Goal: Task Accomplishment & Management: Manage account settings

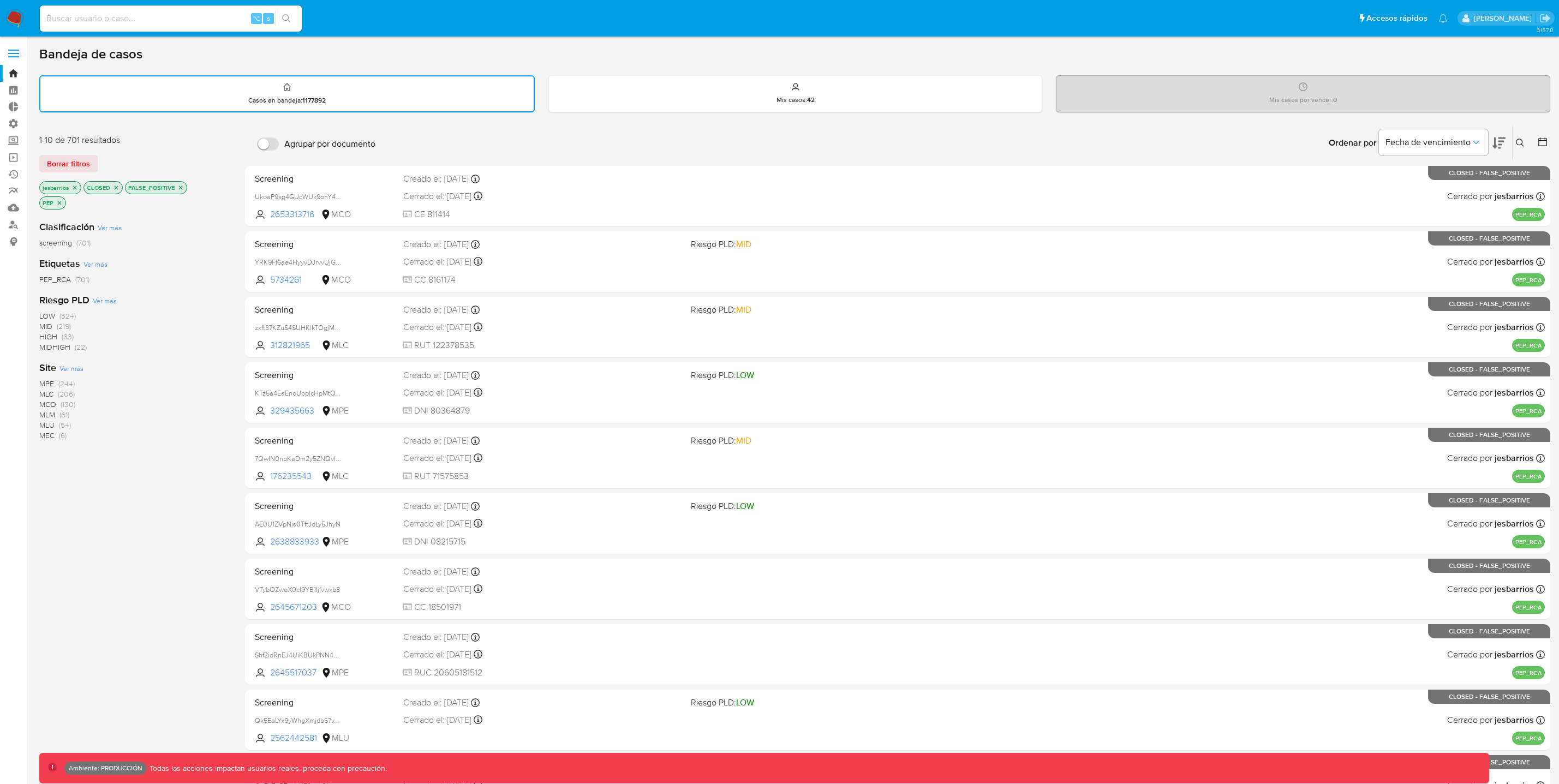
scroll to position [77, 0]
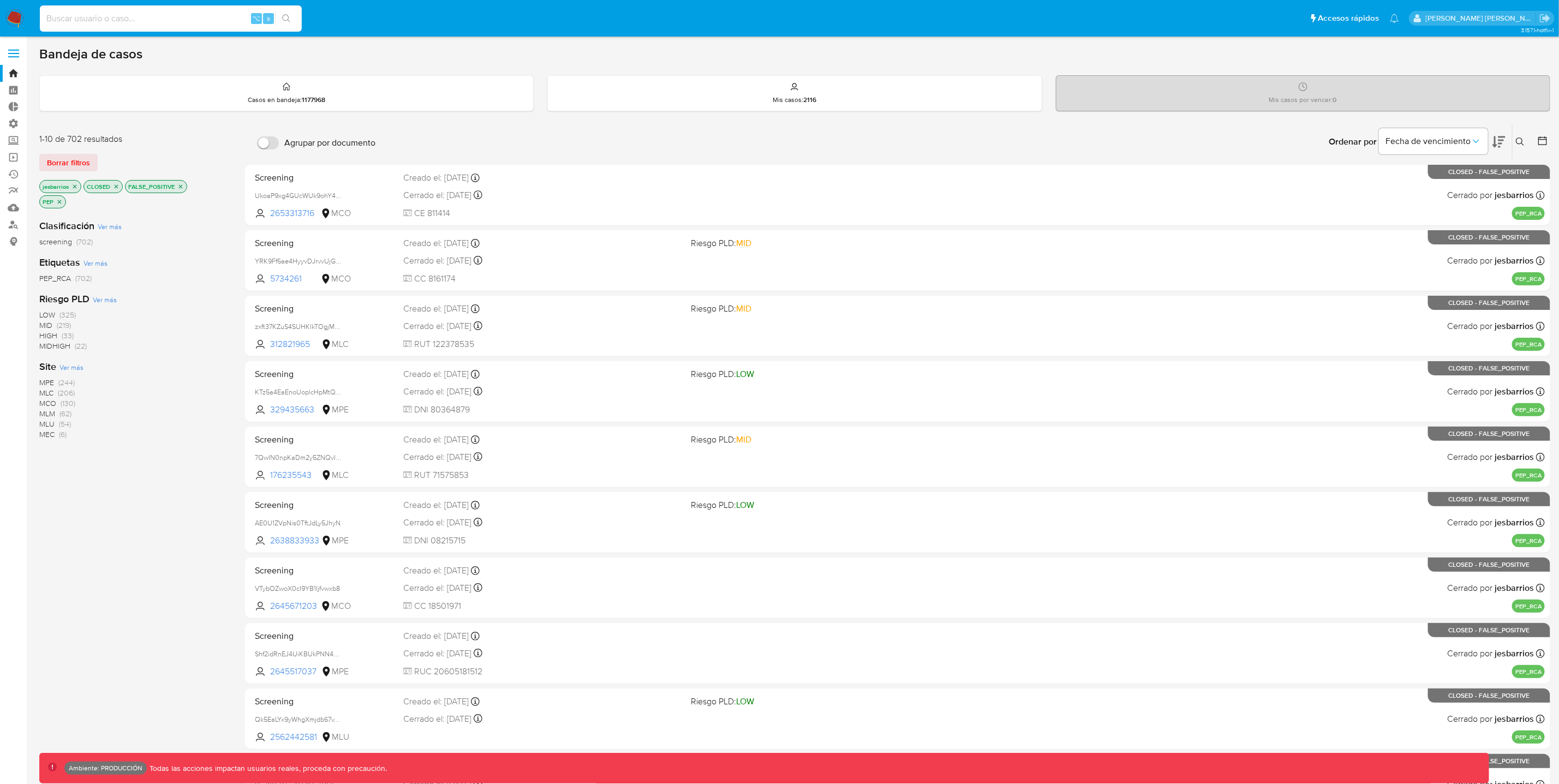
click at [167, 18] on input at bounding box center [170, 18] width 262 height 14
paste input "Qk5EaLYx9yWhgXmjdb67vToO"
type input "Qk5EaLYx9yWhgXmjdb67vToO"
click at [291, 18] on icon "search-icon" at bounding box center [286, 18] width 8 height 8
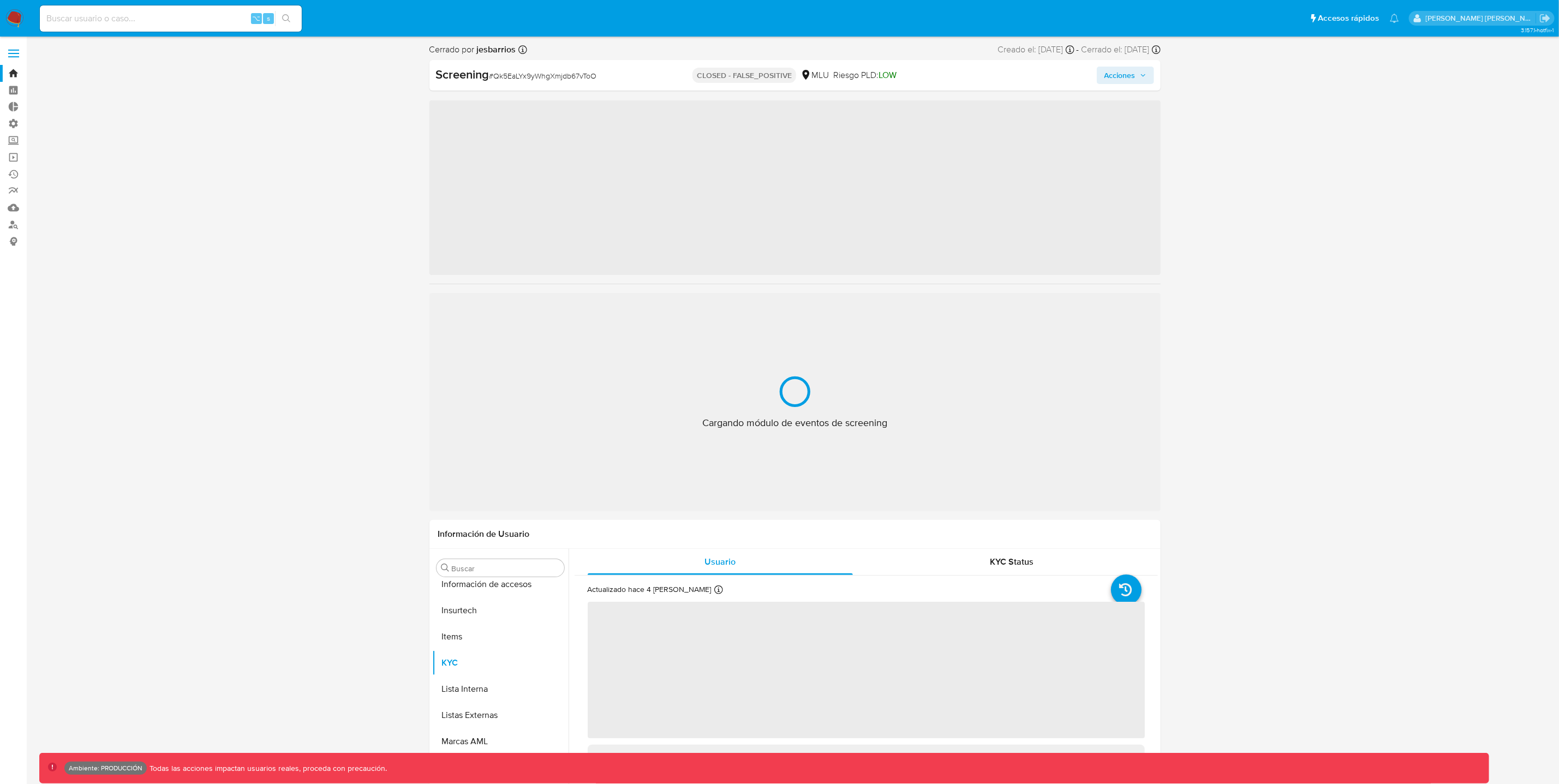
scroll to position [487, 0]
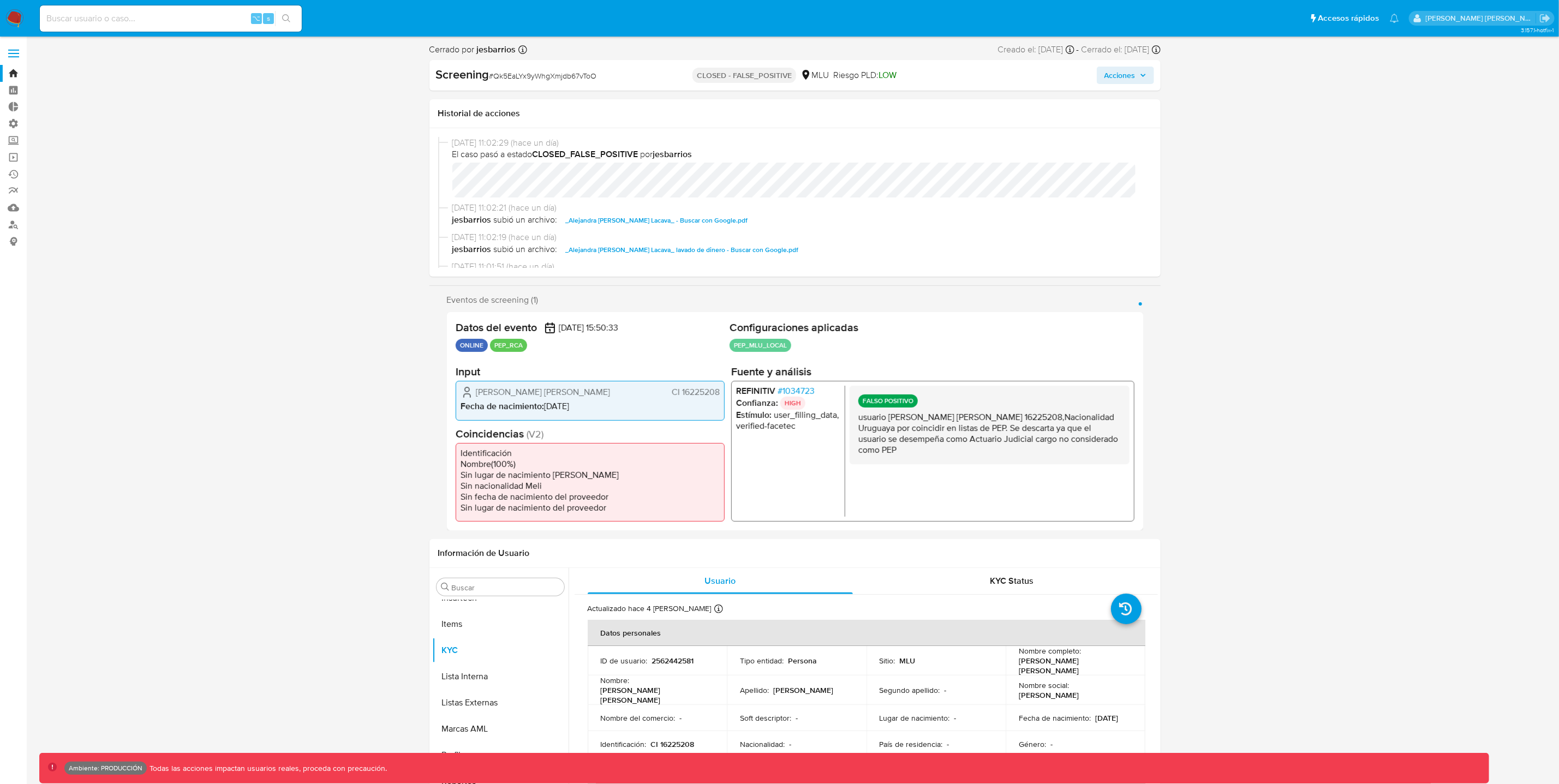
select select "10"
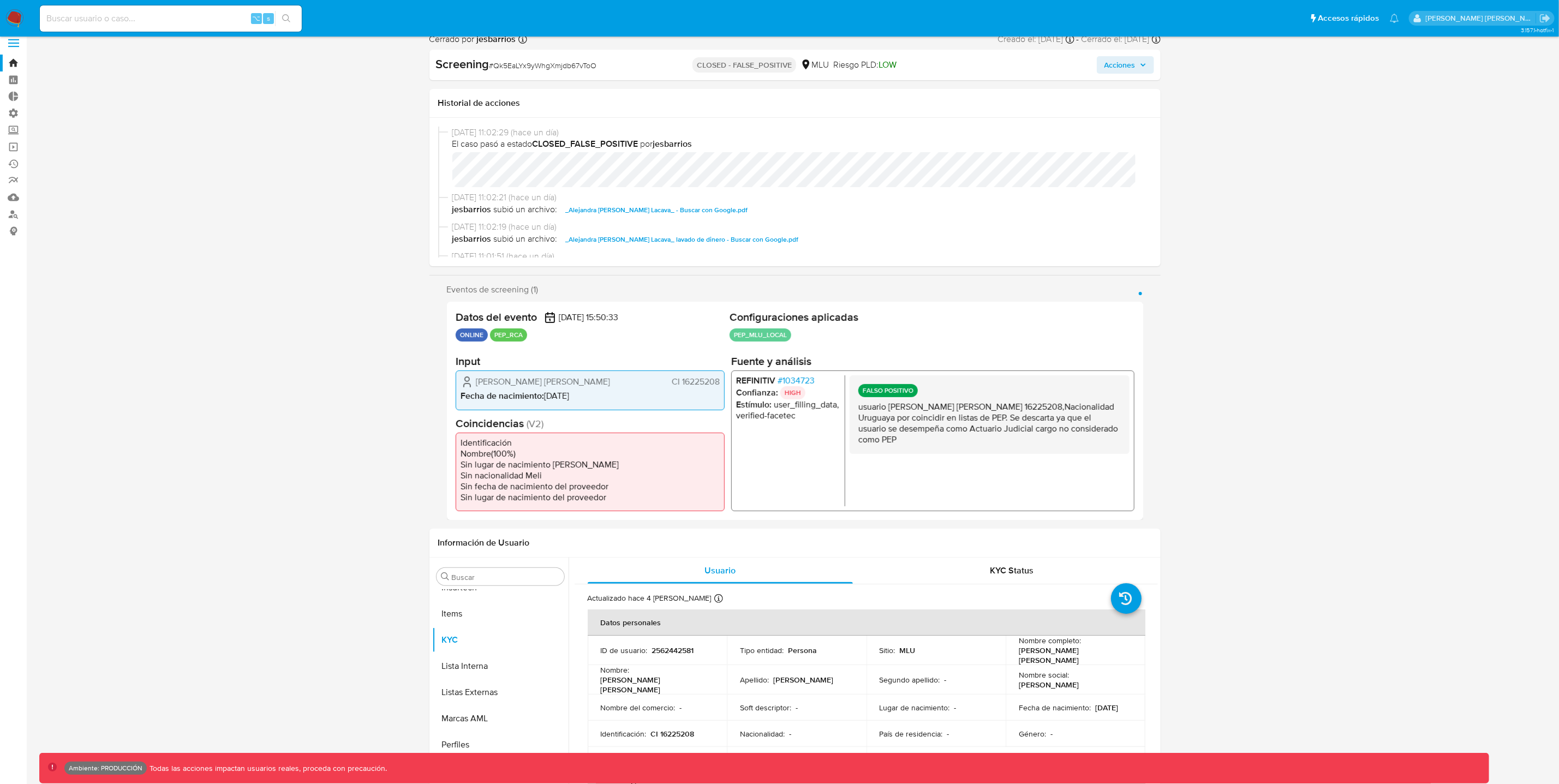
scroll to position [12, 0]
click at [198, 23] on input at bounding box center [170, 18] width 262 height 14
paste input "Qk5EaLYx9yWhgXmjdb67vToO"
type input "Qk5EaLYx9yWhgXmjdb67vToO"
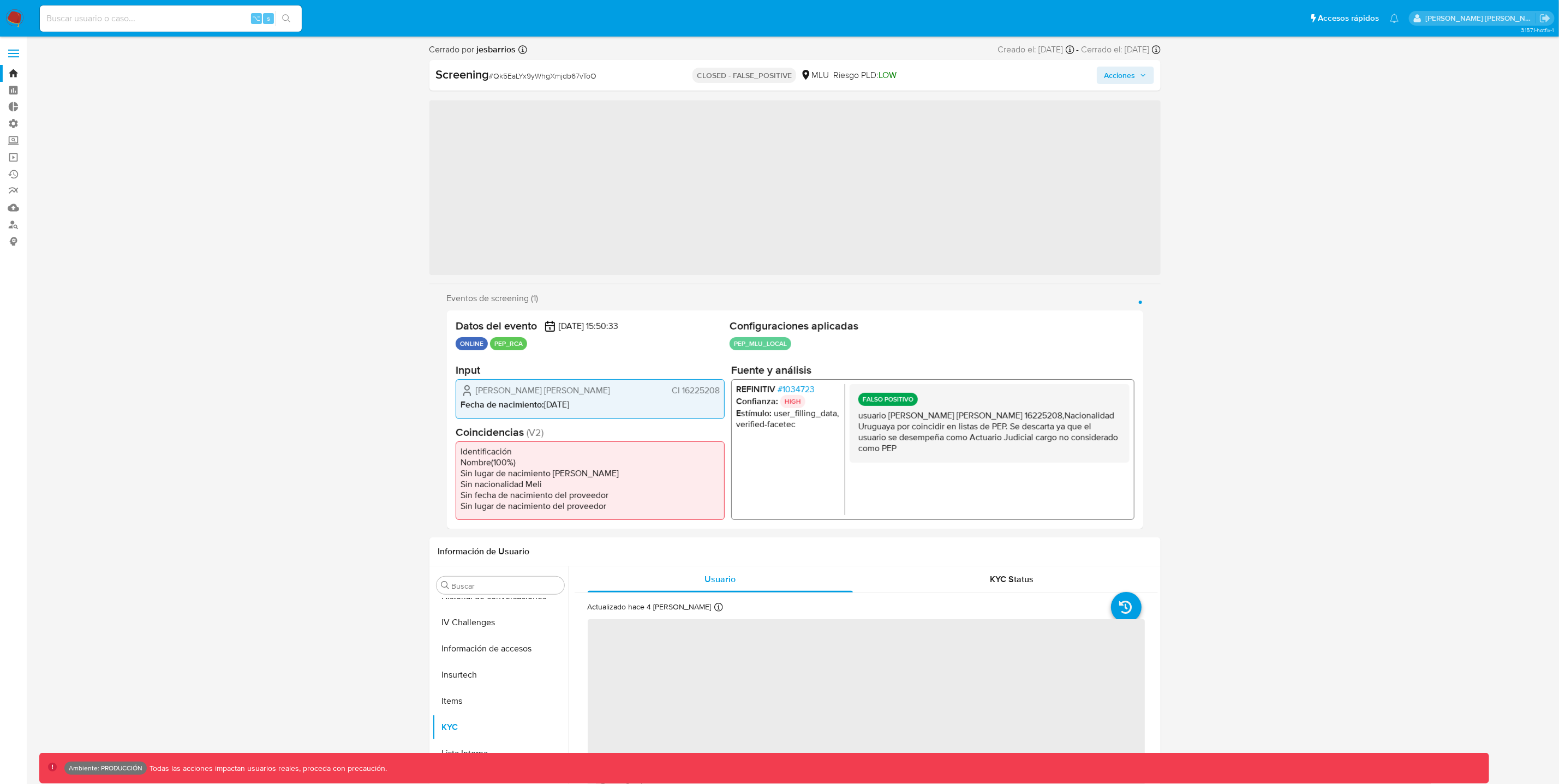
scroll to position [487, 0]
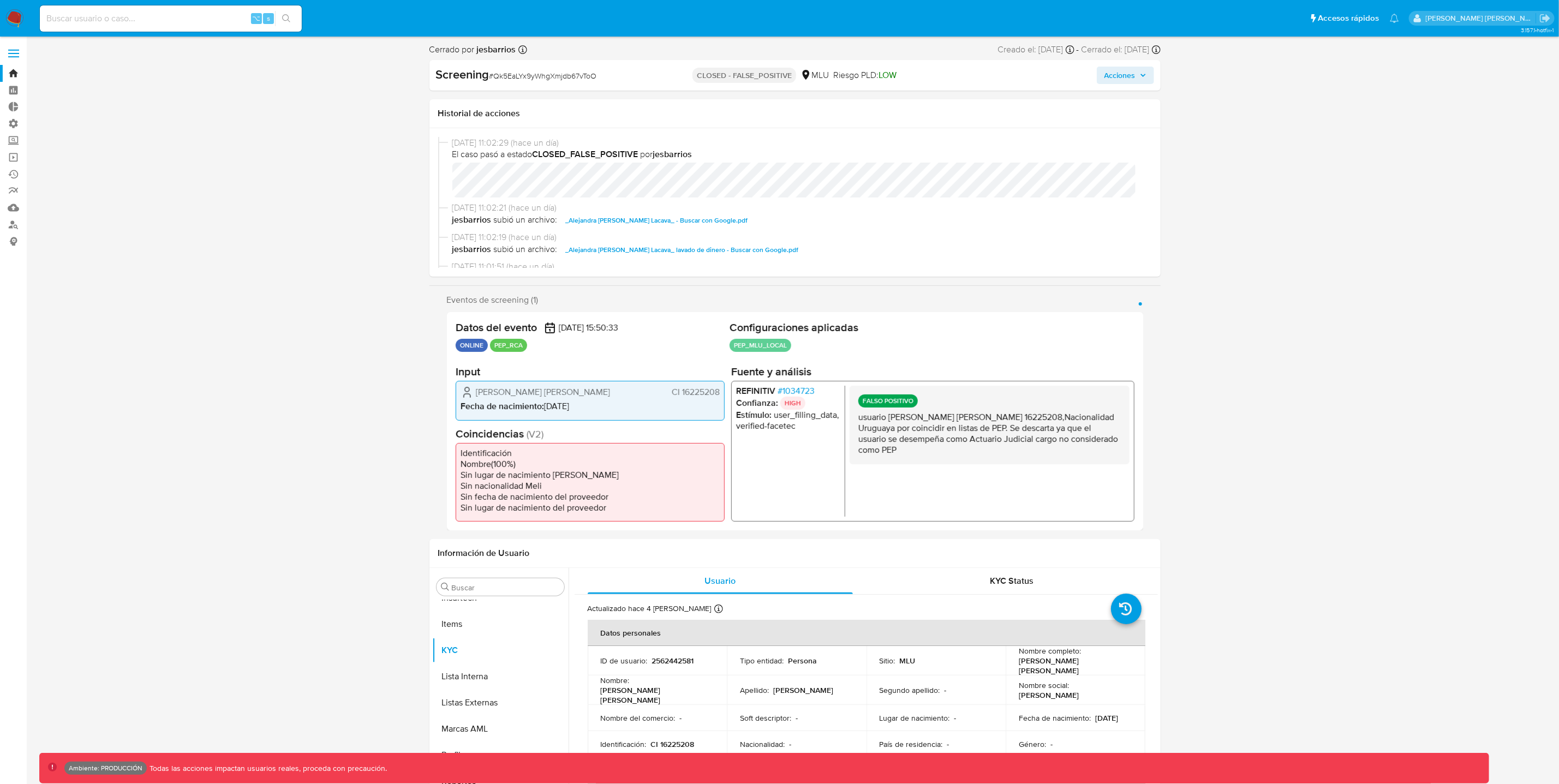
select select "10"
click at [175, 24] on input at bounding box center [170, 18] width 262 height 14
paste input "ItwlAMkbZTZHUQVuT5gtKd0C"
type input "ItwlAMkbZTZHUQVuT5gtKd0C"
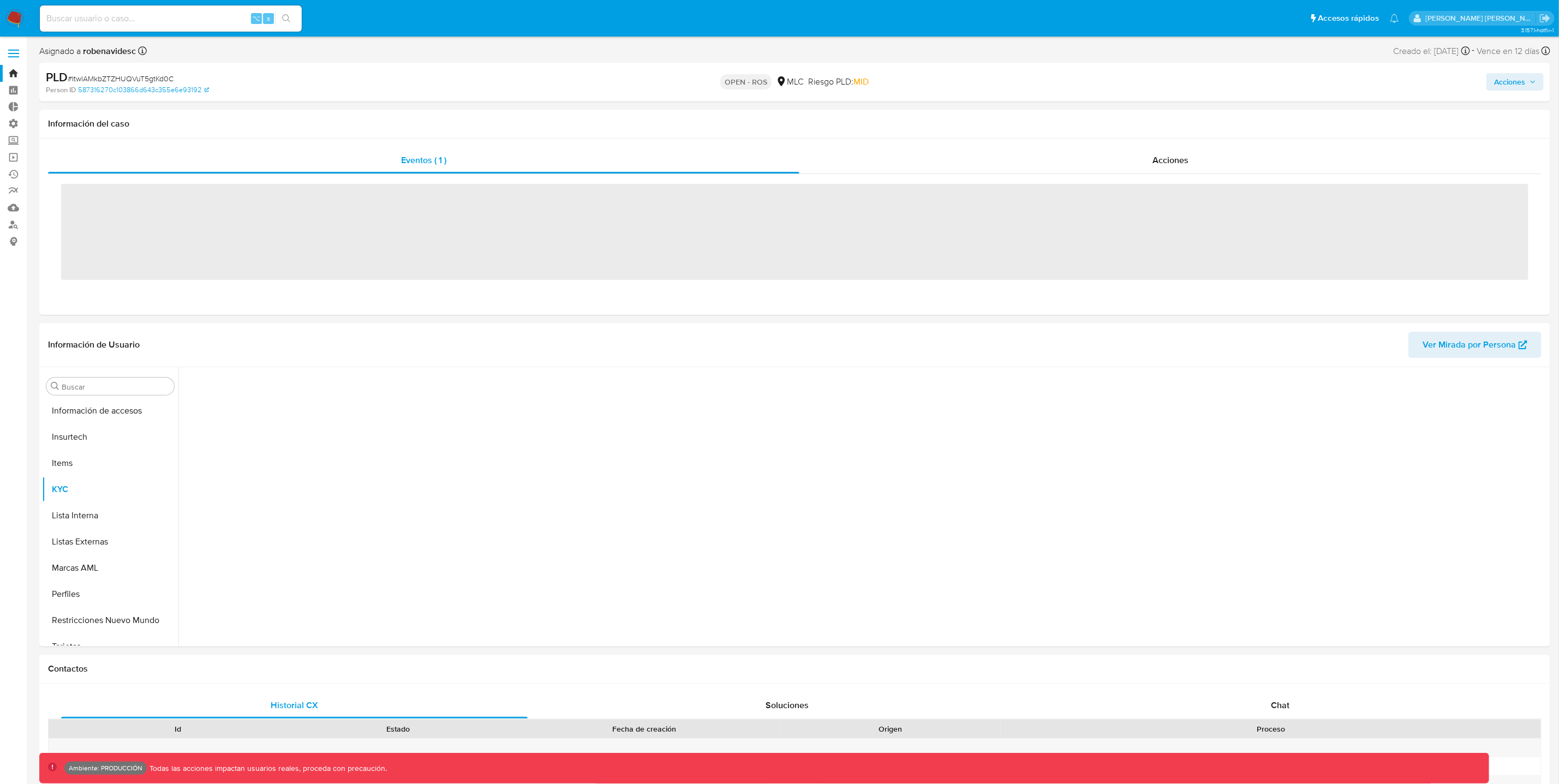
scroll to position [461, 0]
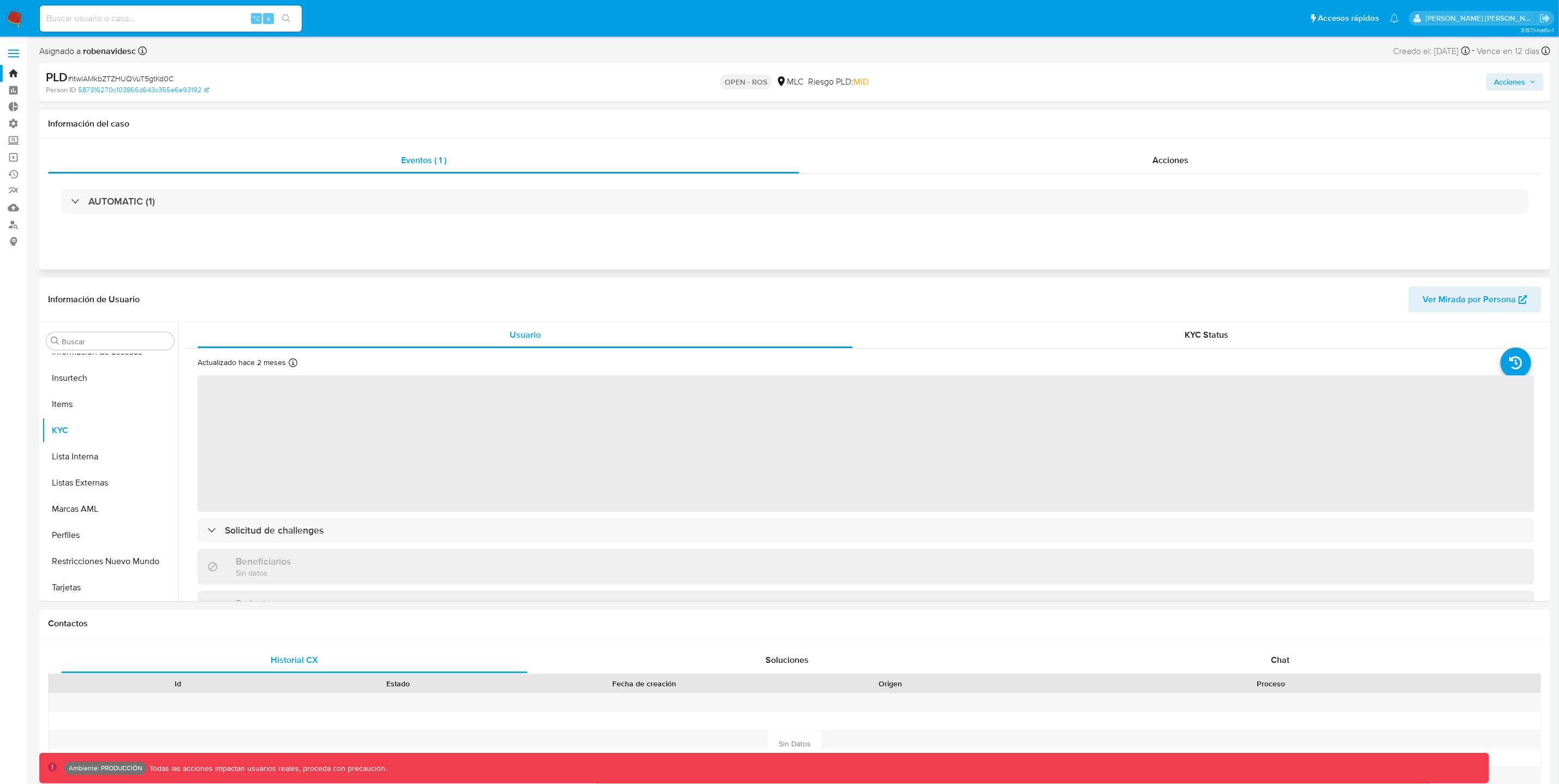
select select "10"
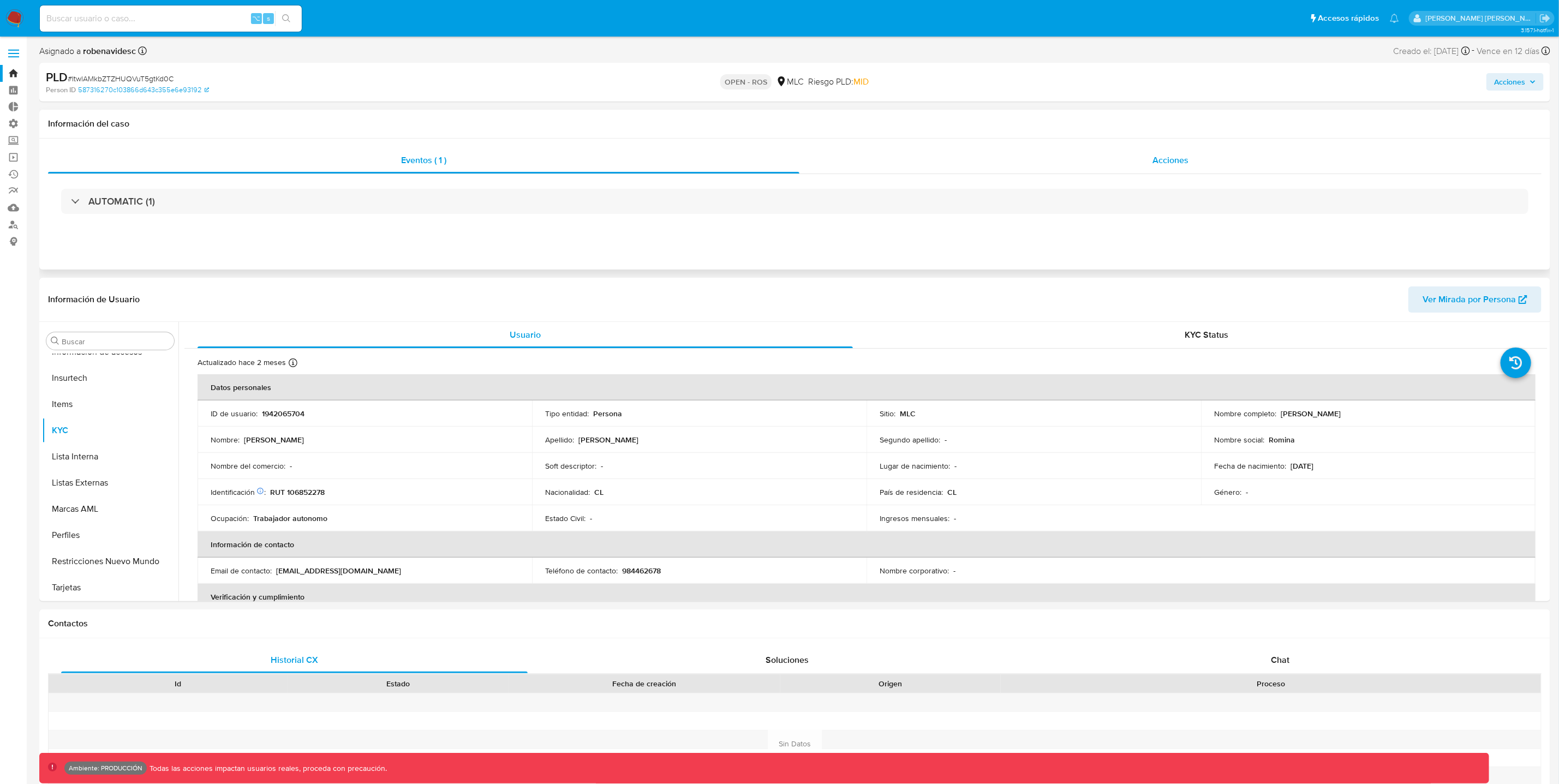
click at [1164, 165] on span "Acciones" at bounding box center [1170, 160] width 36 height 13
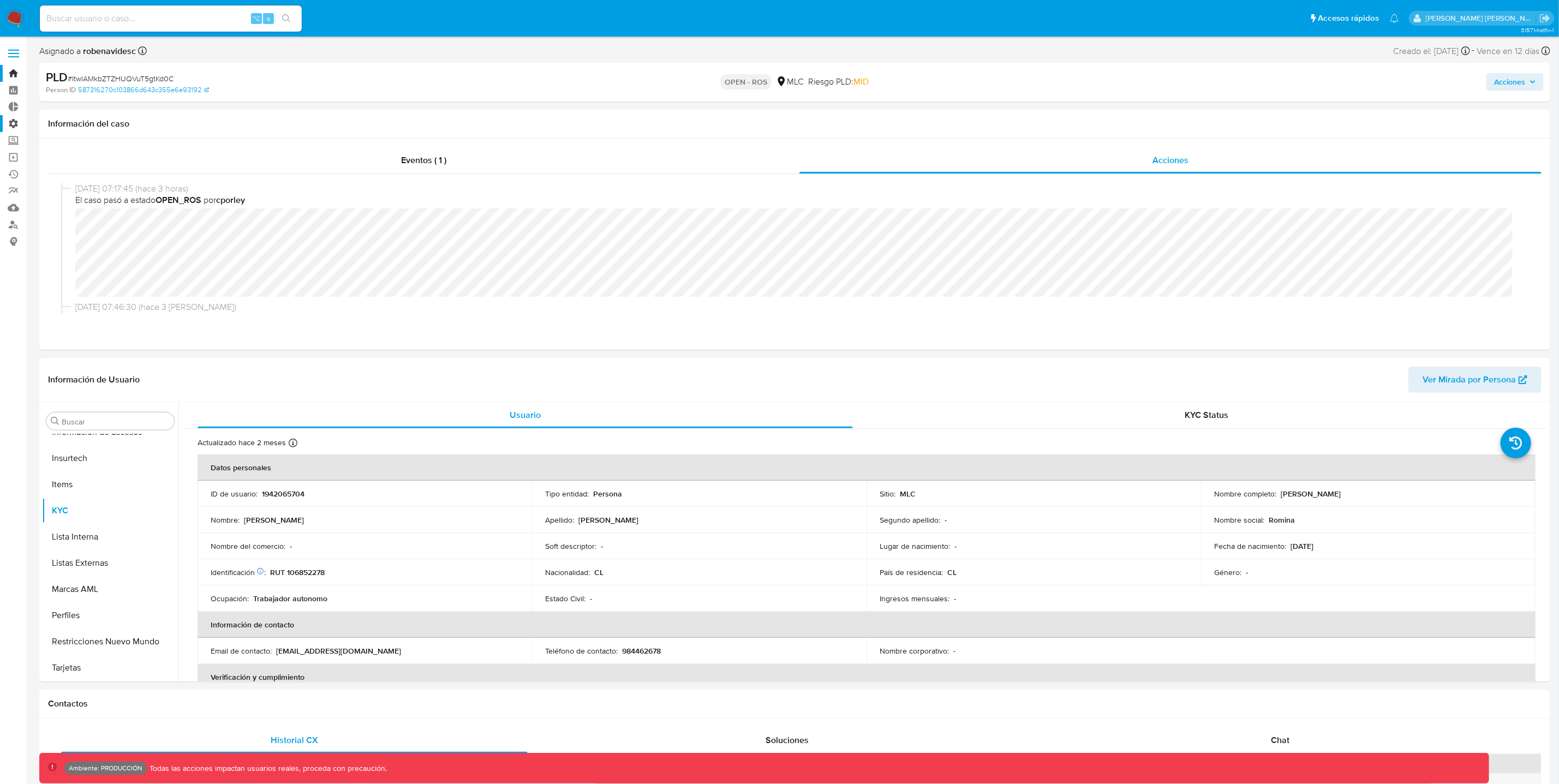
click at [21, 122] on label "Administración" at bounding box center [65, 123] width 130 height 17
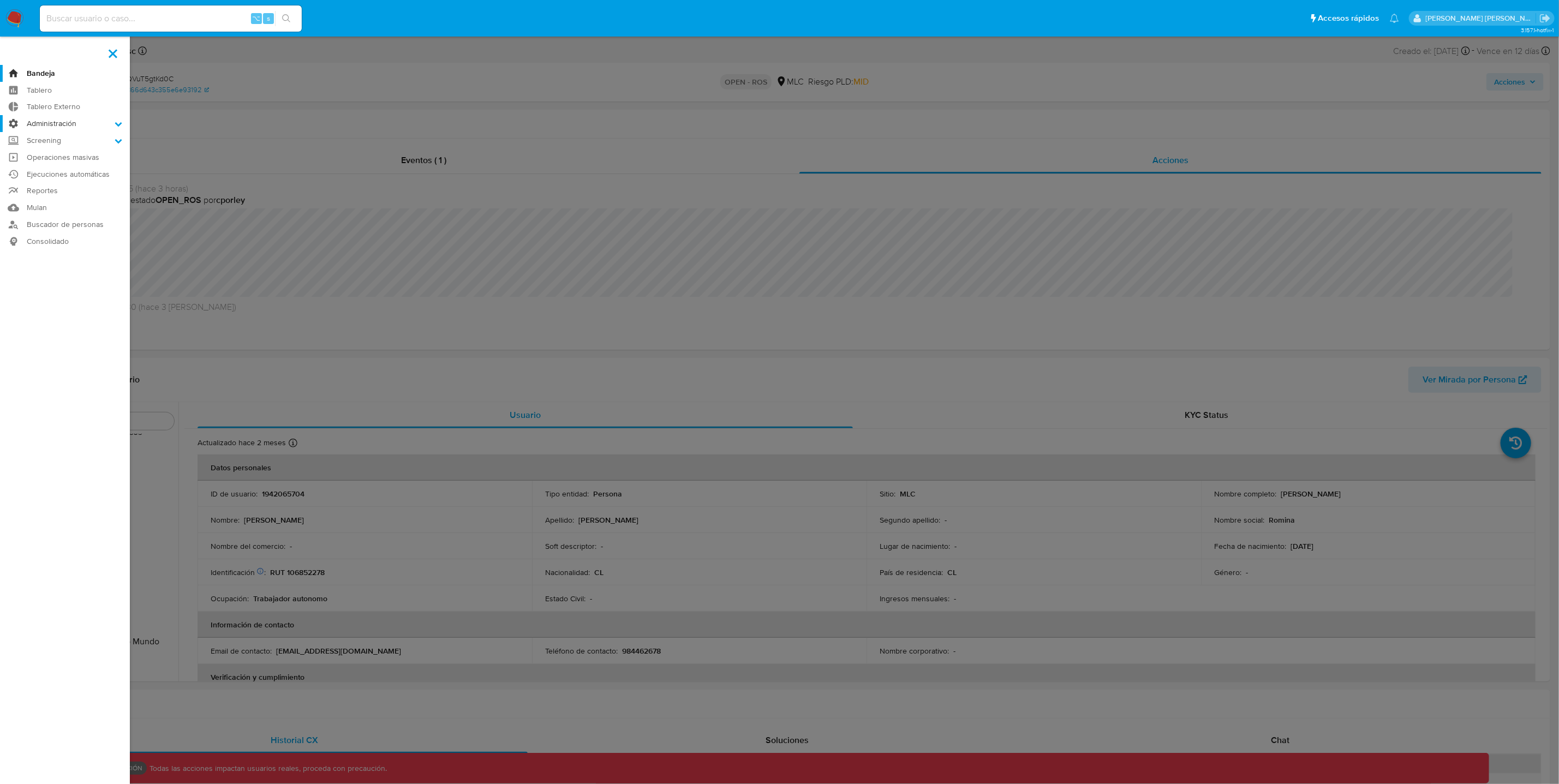
click at [0, 0] on input "Administración" at bounding box center [0, 0] width 0 height 0
click at [64, 164] on link "Usuarios" at bounding box center [65, 167] width 130 height 14
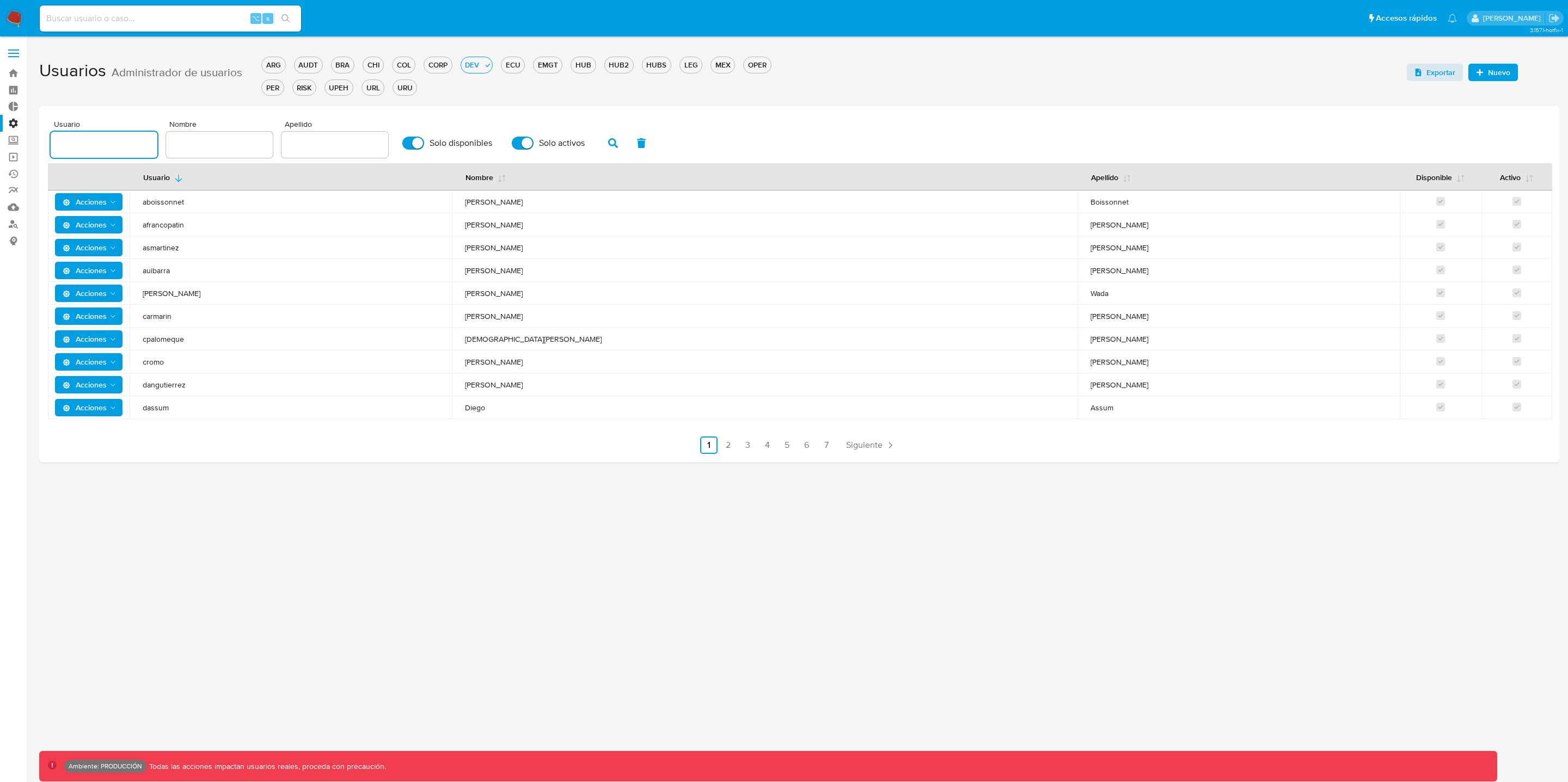
click at [107, 138] on input "text" at bounding box center [104, 145] width 107 height 14
type input "cporley"
click at [610, 137] on button "button" at bounding box center [612, 143] width 28 height 26
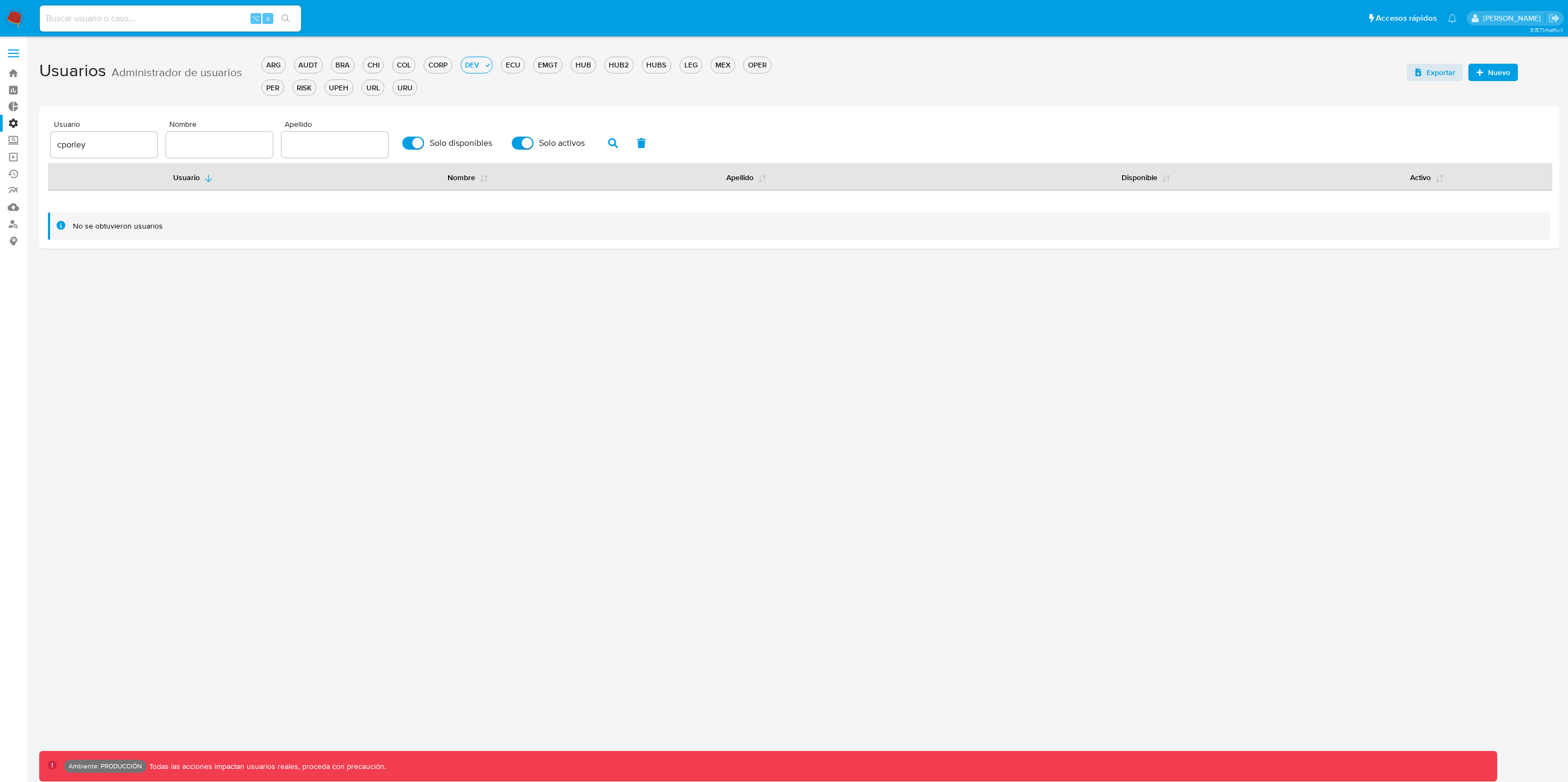
click at [121, 145] on input "cporley" at bounding box center [104, 145] width 107 height 14
click at [118, 142] on input "cporley" at bounding box center [104, 145] width 107 height 14
click at [586, 64] on div "HUB" at bounding box center [583, 65] width 24 height 11
click at [608, 139] on icon "button" at bounding box center [613, 143] width 10 height 10
click at [372, 60] on div "CHI" at bounding box center [373, 65] width 20 height 11
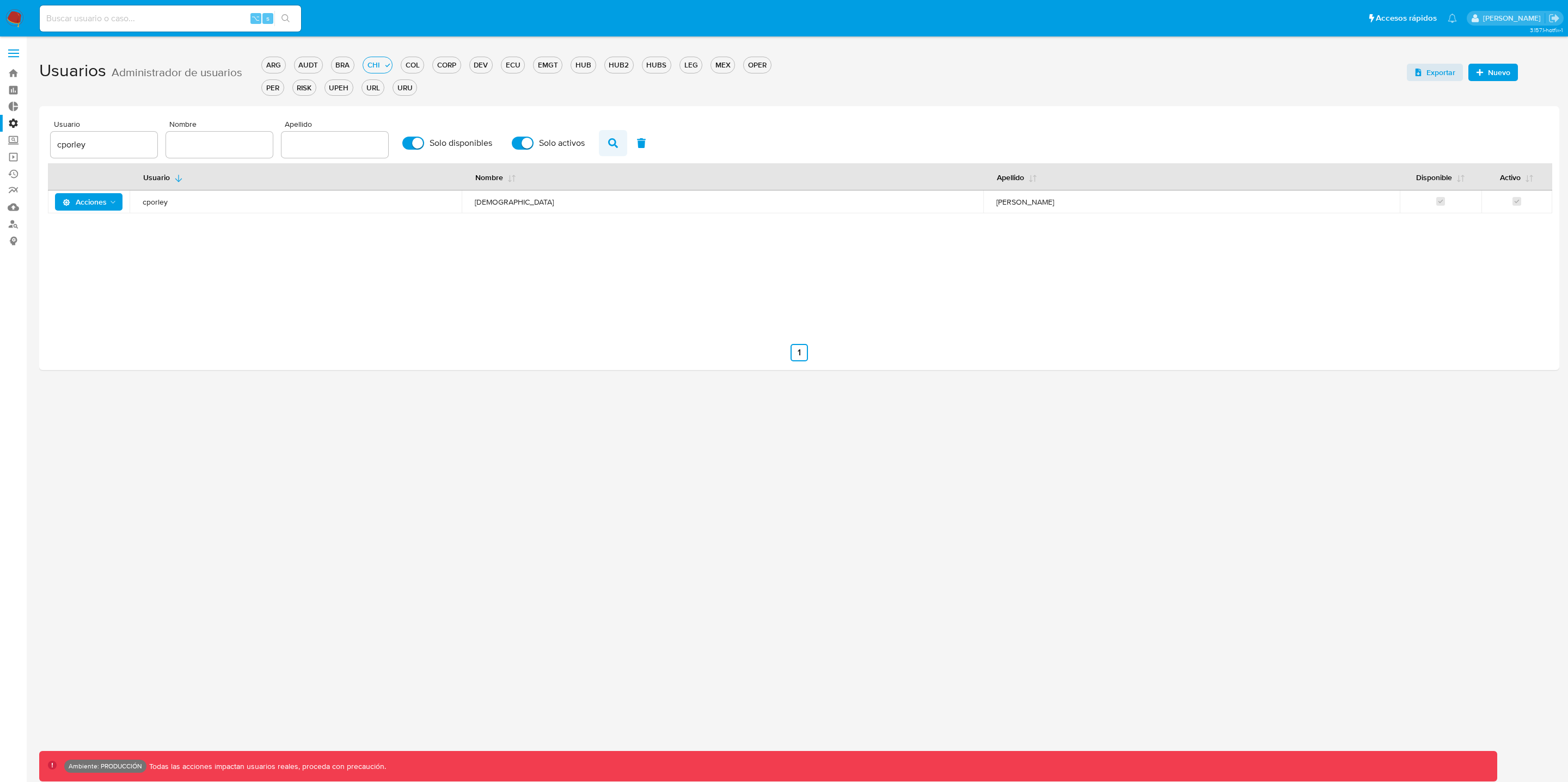
click at [608, 142] on icon "button" at bounding box center [613, 143] width 10 height 10
click at [115, 200] on icon "Acciones" at bounding box center [113, 202] width 8 height 8
click at [78, 250] on button "Permisos" at bounding box center [91, 255] width 98 height 26
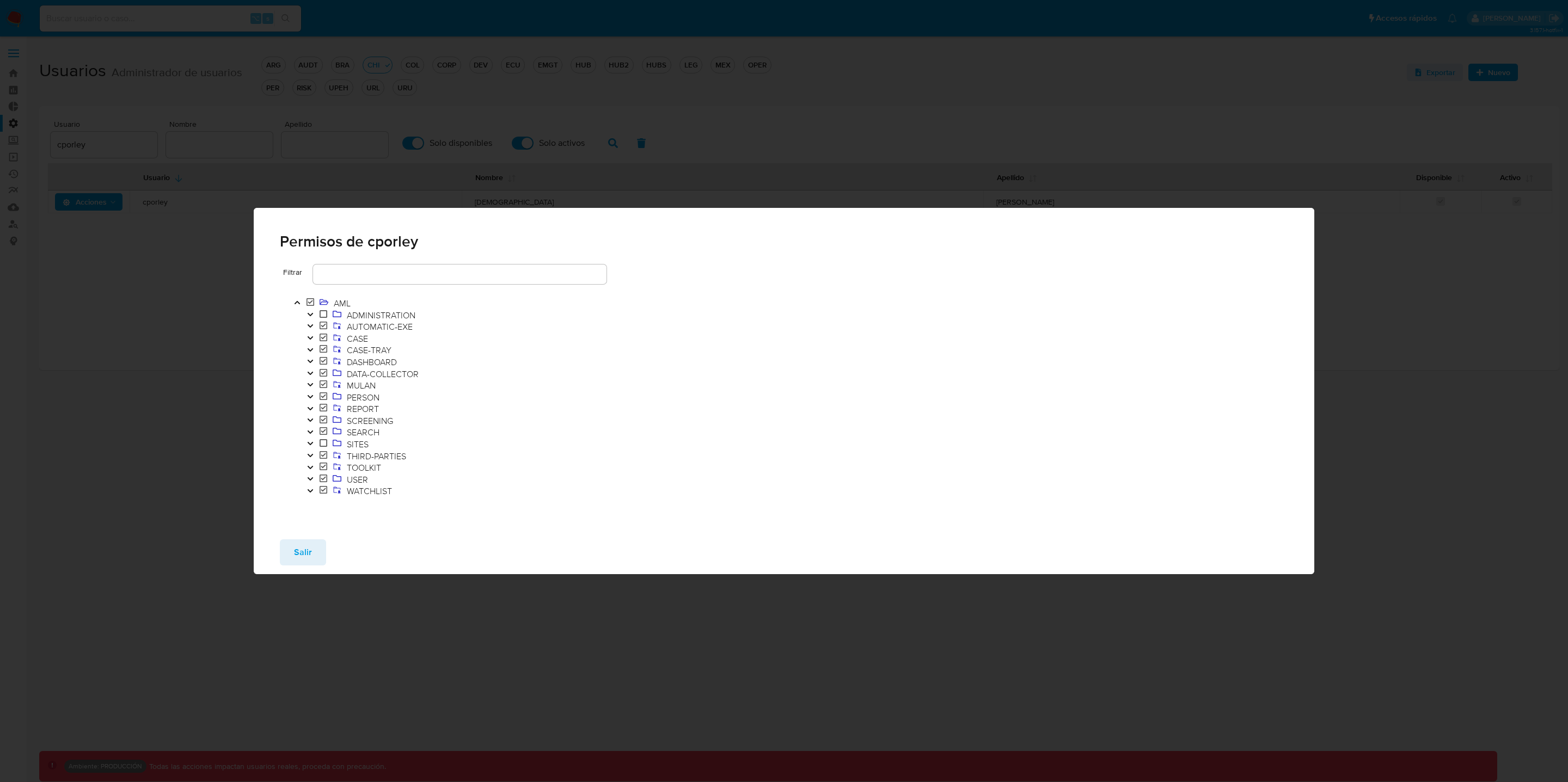
click at [310, 338] on icon "Toggle" at bounding box center [310, 338] width 5 height 3
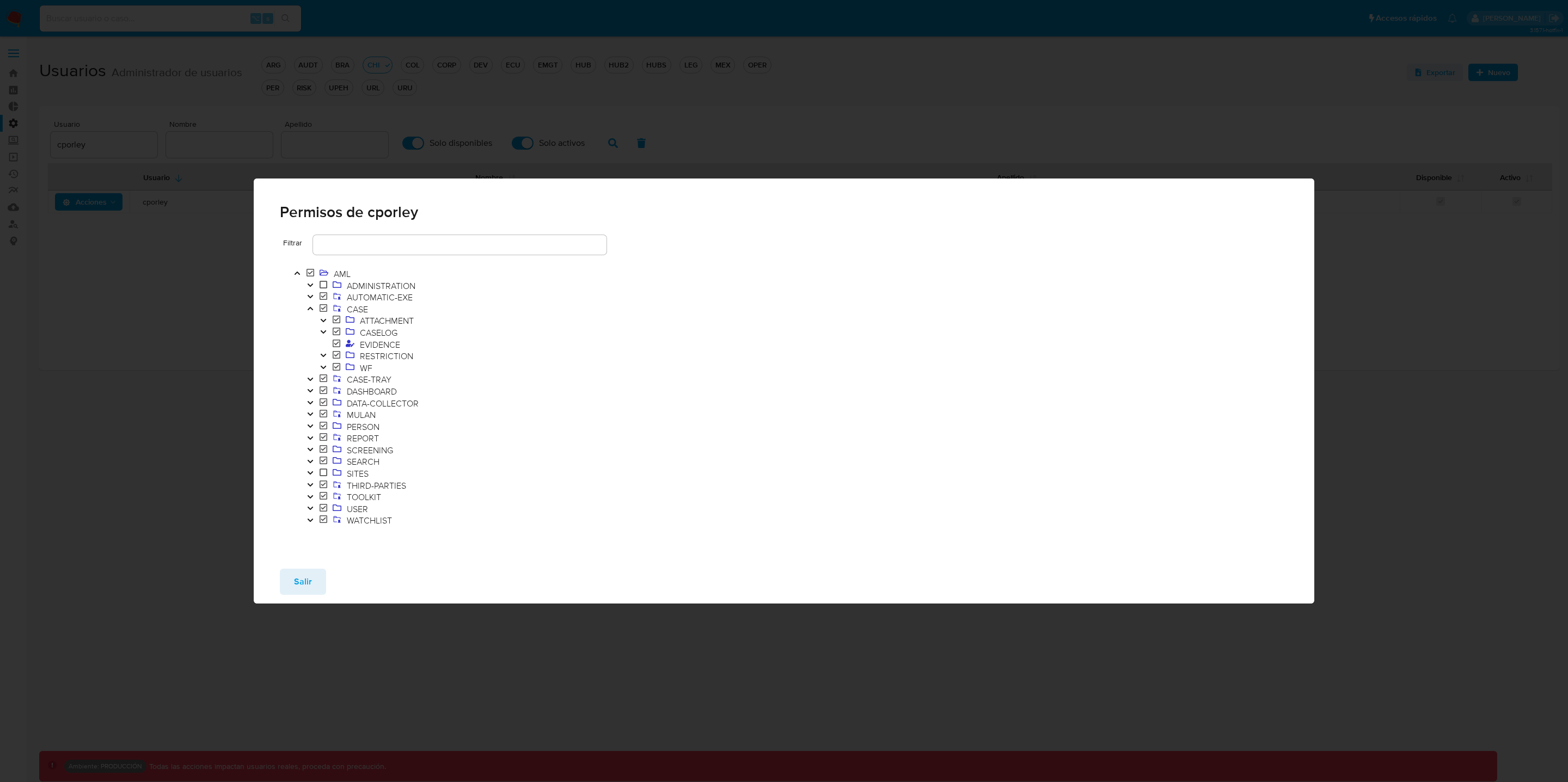
click at [323, 365] on icon "Toggle" at bounding box center [323, 367] width 8 height 7
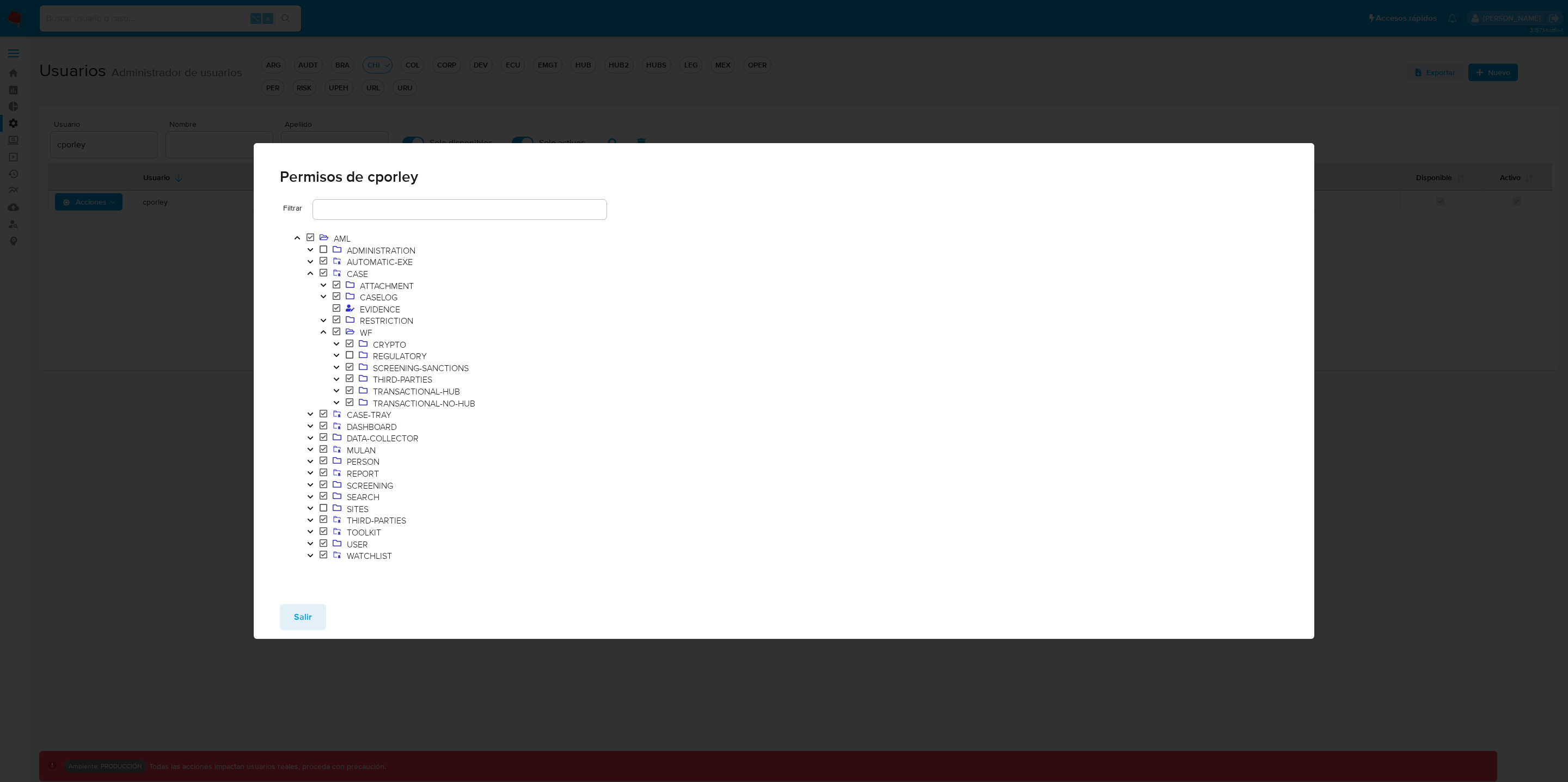
click at [335, 392] on icon "Toggle" at bounding box center [335, 391] width 5 height 3
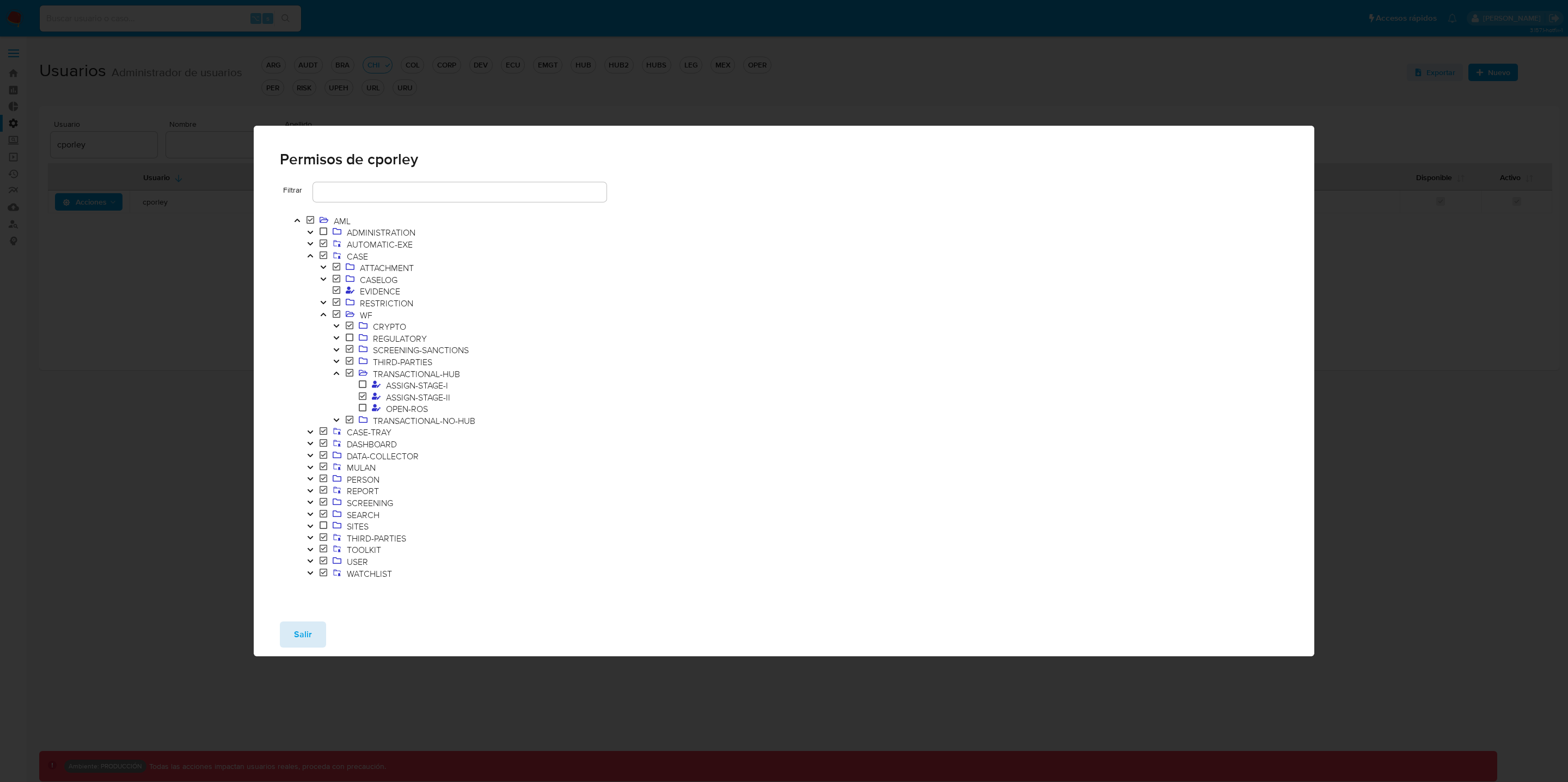
click at [309, 638] on span "Salir" at bounding box center [303, 635] width 18 height 24
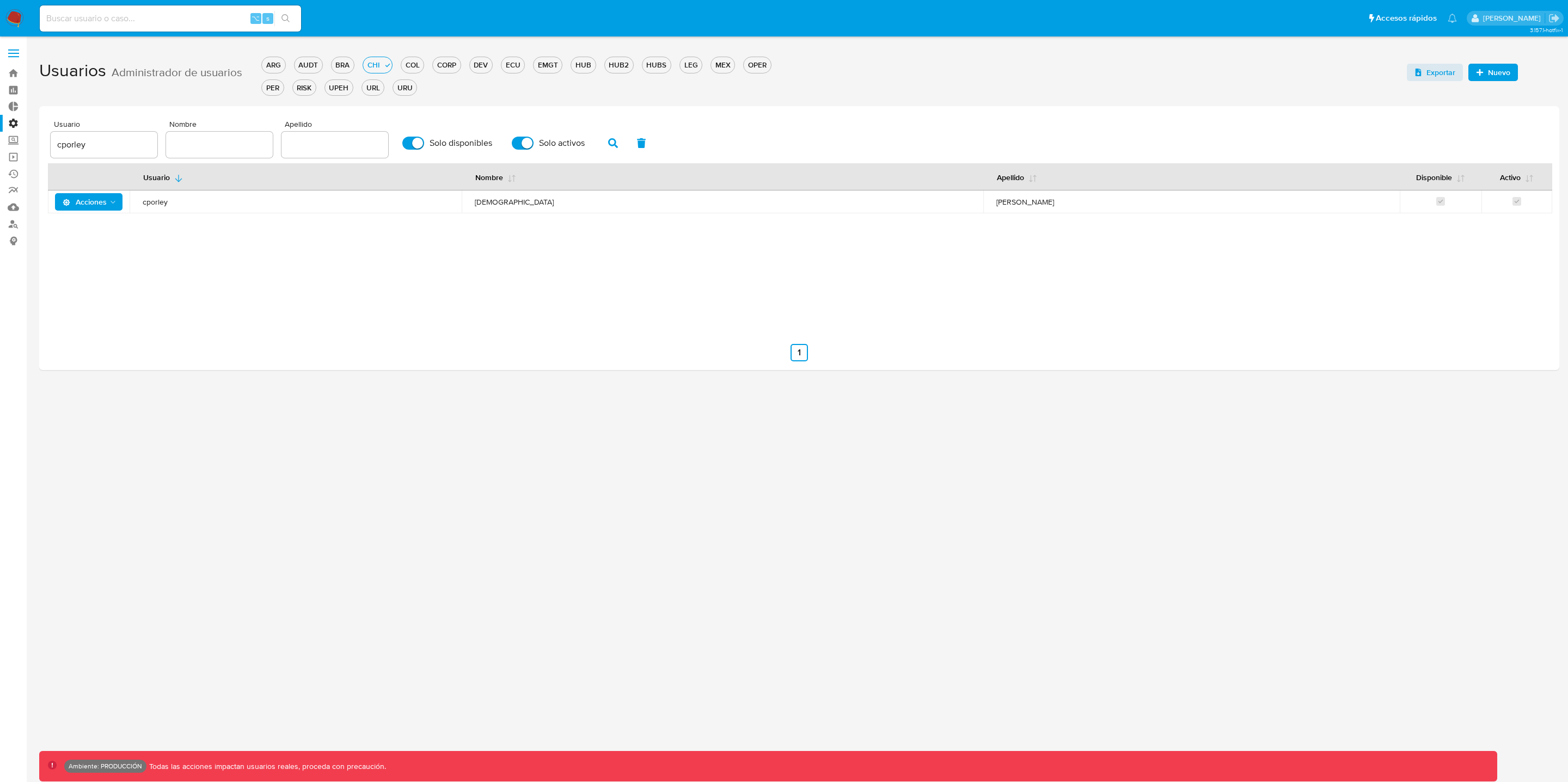
click at [119, 199] on button "Acciones" at bounding box center [89, 202] width 68 height 17
click at [66, 207] on span "Acciones" at bounding box center [85, 202] width 44 height 17
click at [96, 206] on span "Acciones" at bounding box center [85, 202] width 44 height 17
click at [88, 231] on button "Detalle" at bounding box center [91, 229] width 98 height 26
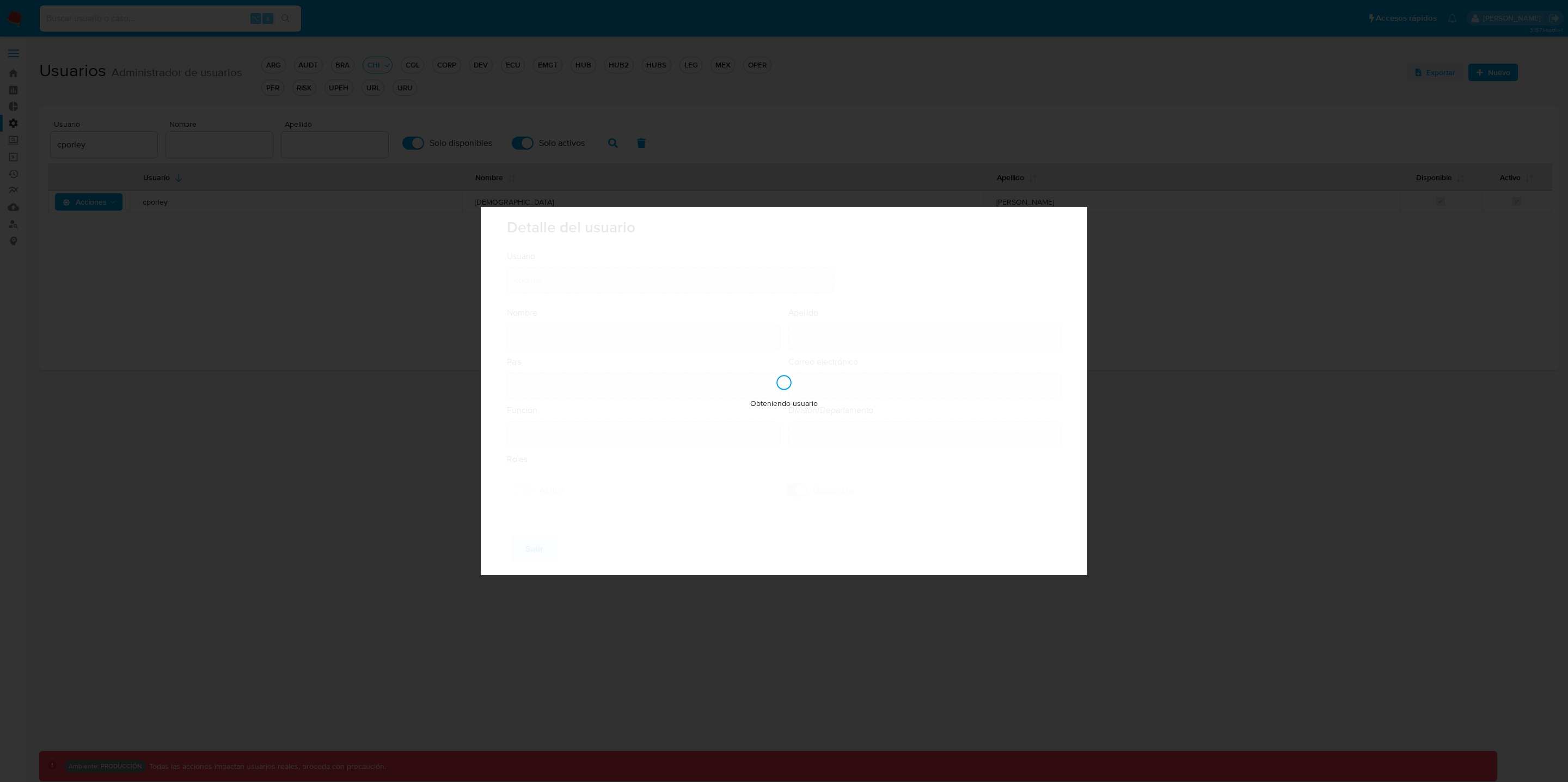
type input "Christian"
type input "Porley"
type input "Uruguay"
type input "cristian.porley@mercadolibre.com"
type input "Analista Senior (80001642)"
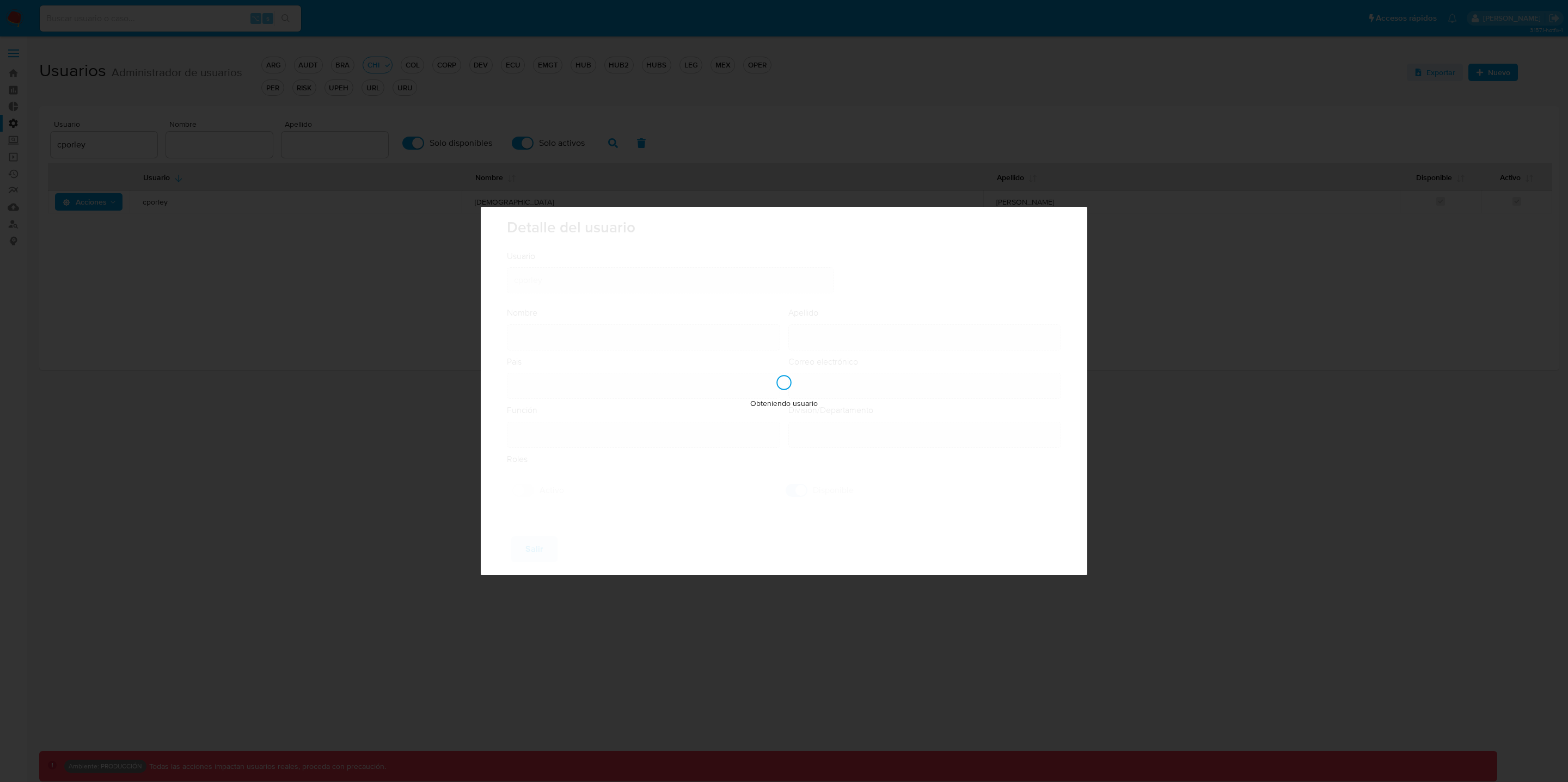
type input "Risk & Compliance AML & Compliance"
checkbox input "true"
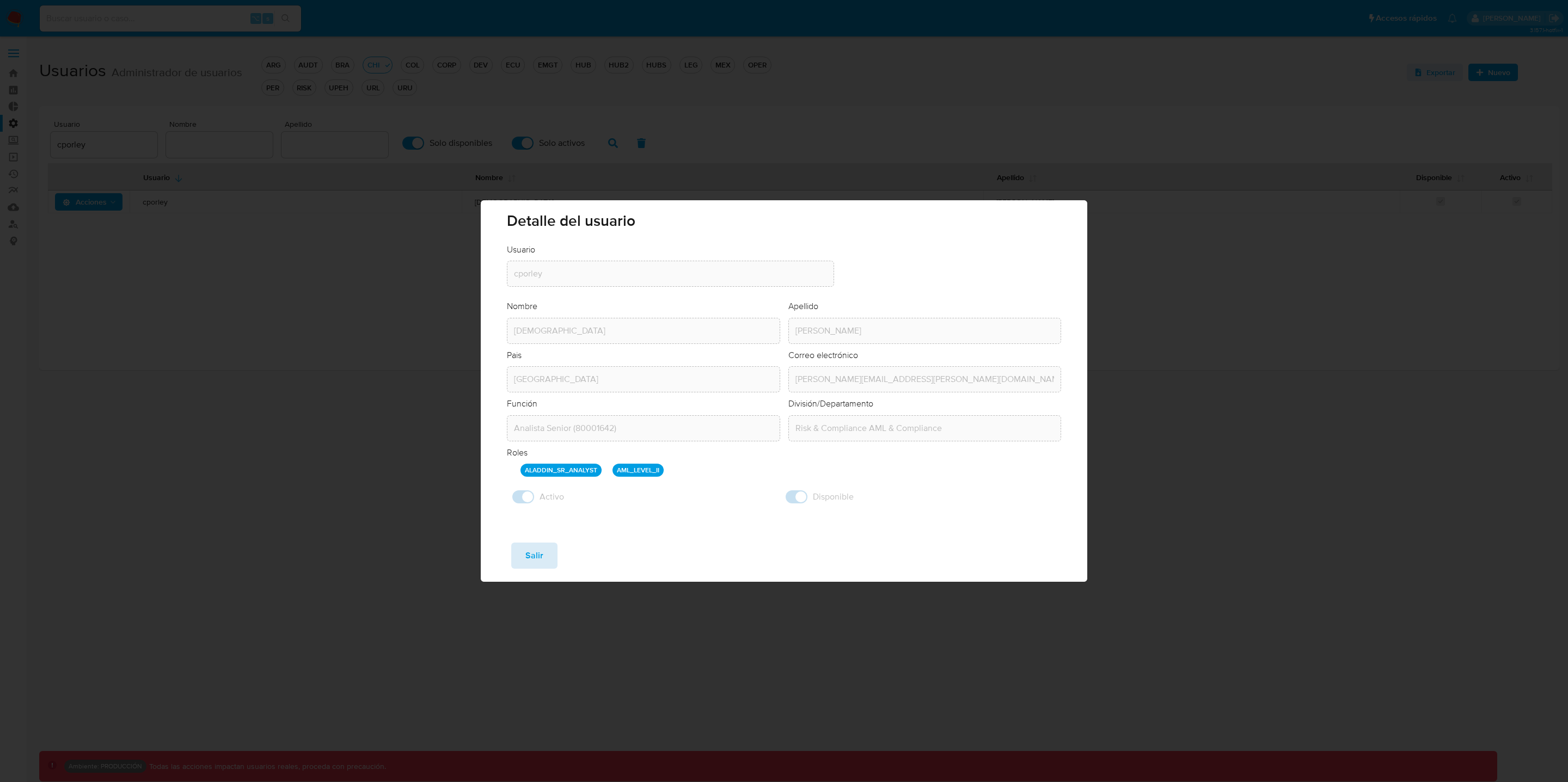
click at [523, 553] on button "Salir" at bounding box center [534, 555] width 46 height 26
checkbox input "false"
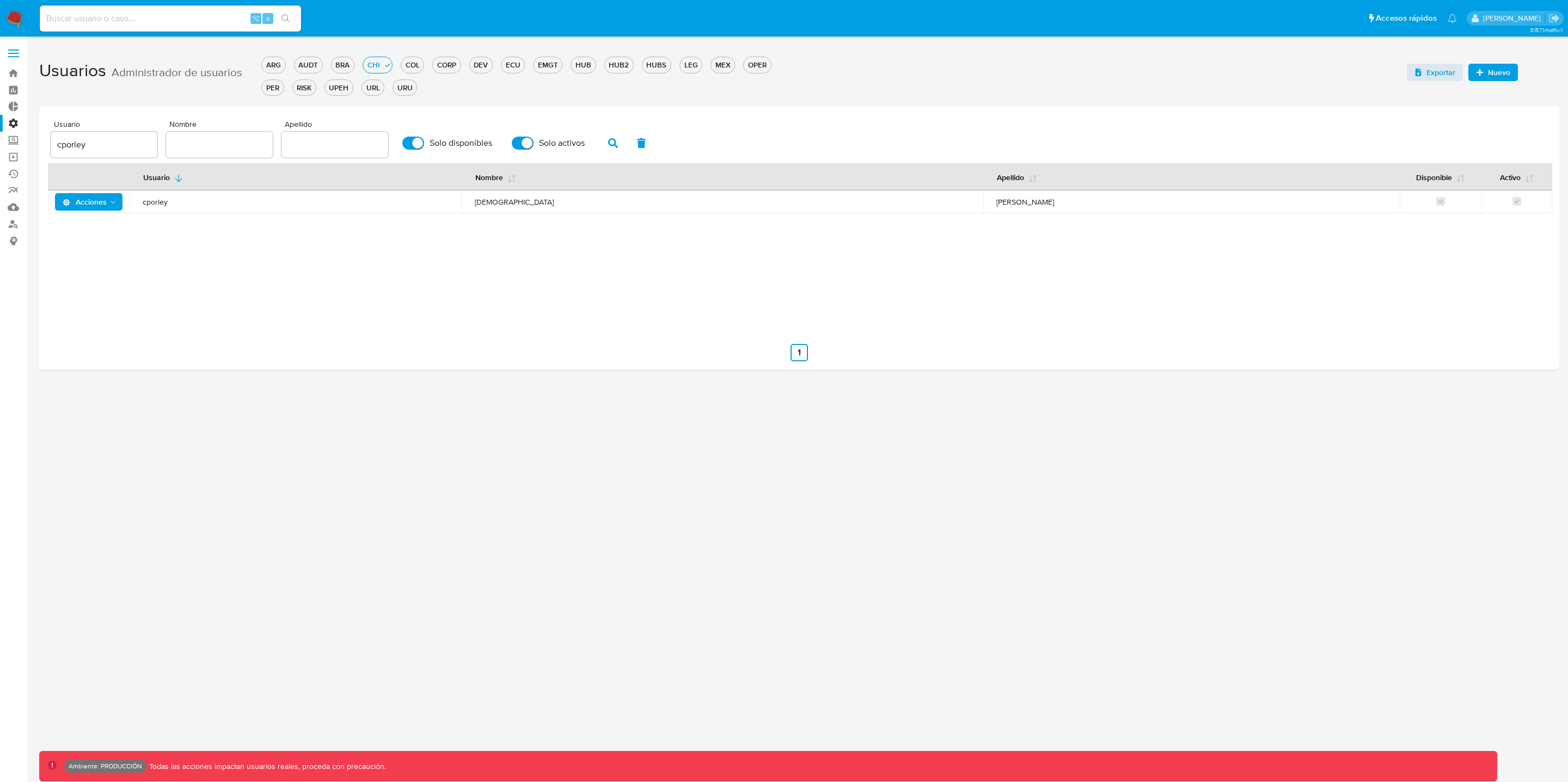
click at [111, 199] on icon "Acciones" at bounding box center [113, 202] width 8 height 8
click at [90, 326] on button "Ver registros" at bounding box center [91, 334] width 98 height 26
